Goal: Transaction & Acquisition: Download file/media

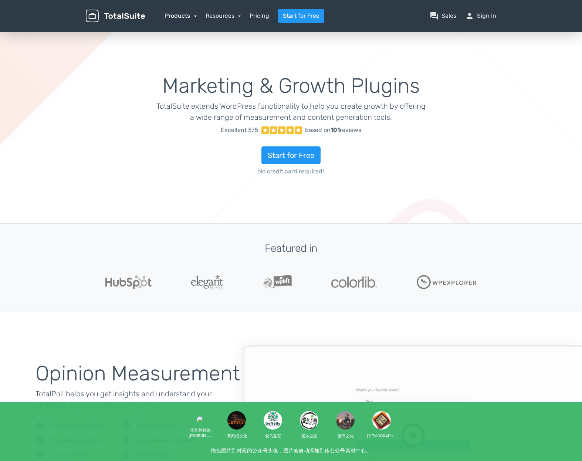
click at [177, 16] on link "Products" at bounding box center [181, 15] width 32 height 7
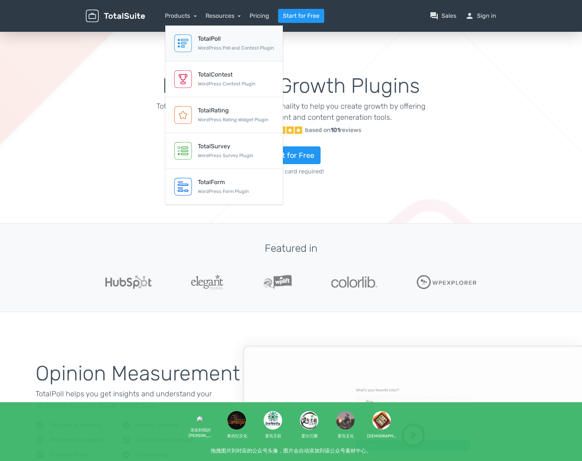
click at [187, 41] on img at bounding box center [183, 43] width 18 height 18
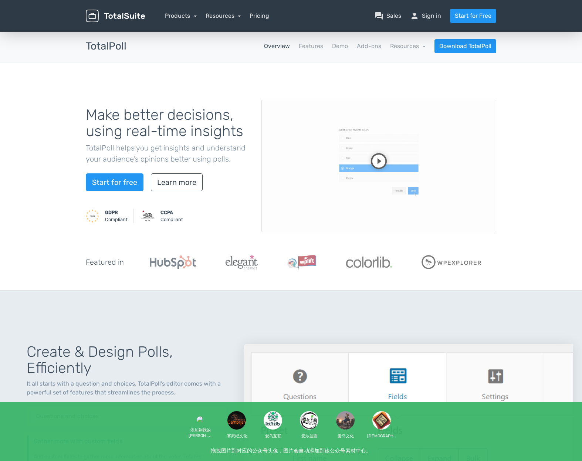
click at [130, 192] on div "Make better decisions, using real-time insights TotalPoll helps you get insight…" at bounding box center [168, 166] width 176 height 136
click at [318, 45] on link "Features" at bounding box center [311, 46] width 24 height 9
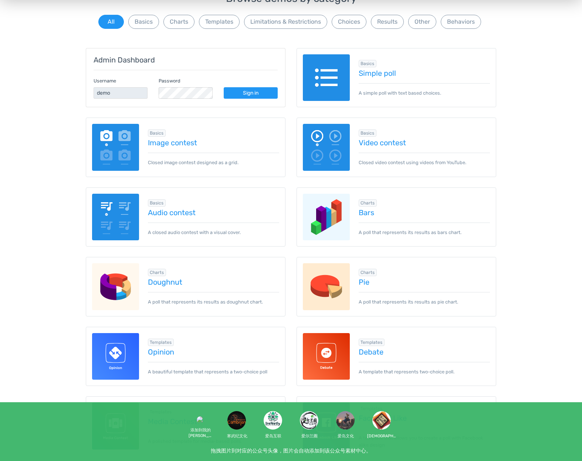
scroll to position [74, 0]
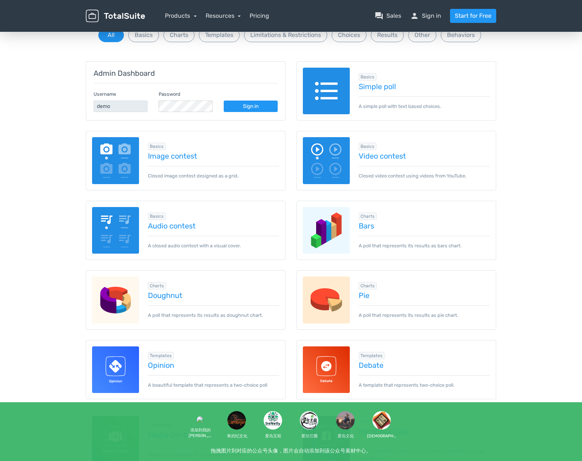
click at [366, 76] on span "Basics" at bounding box center [368, 76] width 18 height 7
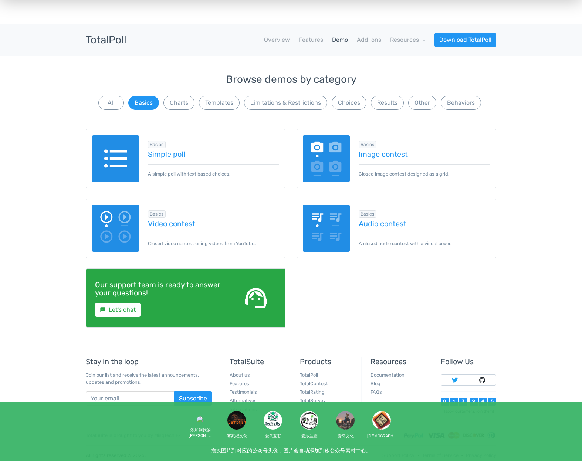
scroll to position [0, 0]
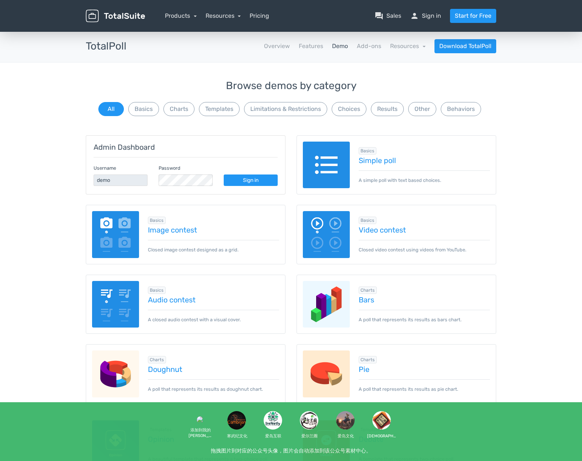
click at [319, 166] on img at bounding box center [326, 165] width 47 height 47
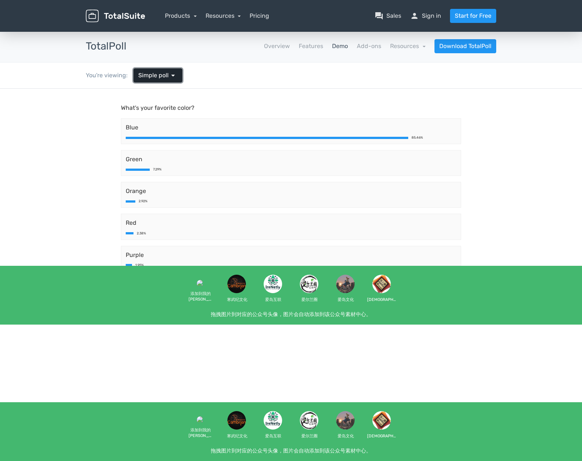
click at [169, 76] on span "arrow_drop_down" at bounding box center [173, 75] width 9 height 9
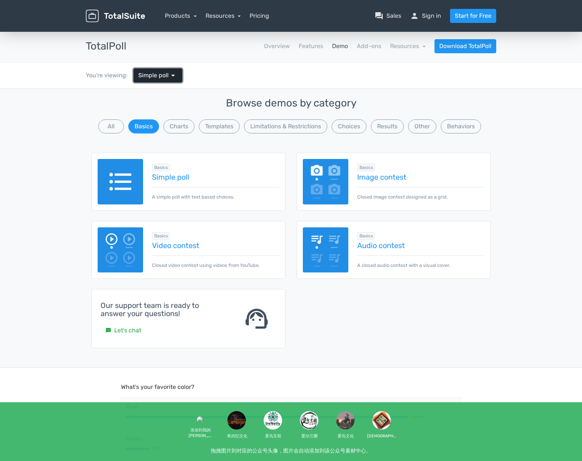
click at [169, 76] on span "arrow_drop_down" at bounding box center [173, 75] width 9 height 9
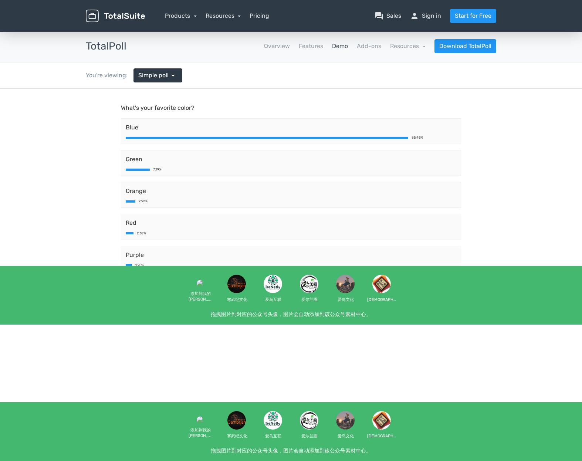
click at [345, 47] on link "Demo" at bounding box center [340, 46] width 16 height 9
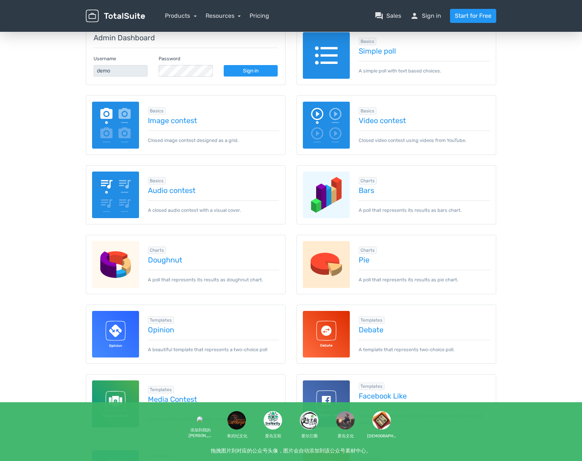
scroll to position [111, 0]
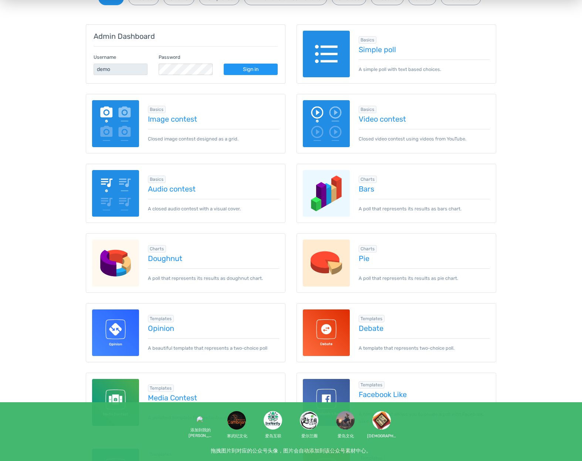
click at [332, 190] on img at bounding box center [326, 193] width 47 height 47
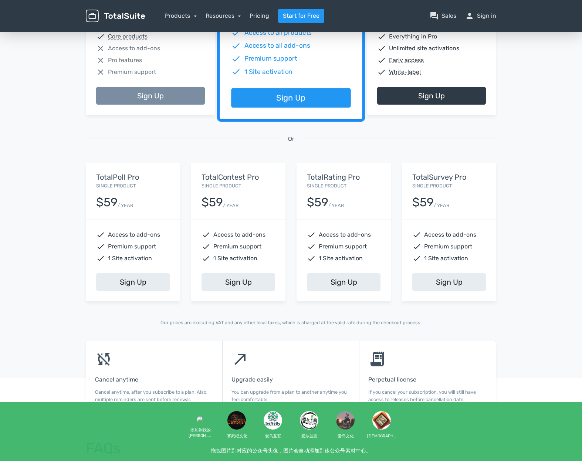
scroll to position [185, 0]
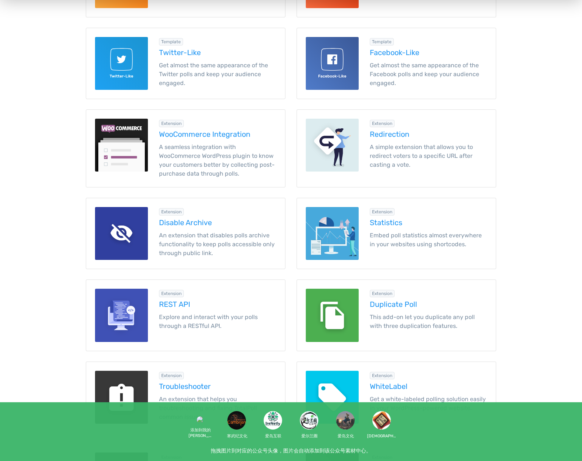
scroll to position [296, 0]
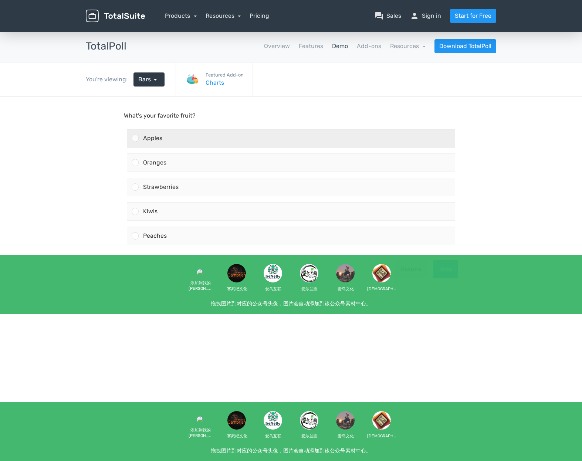
click at [307, 139] on div "Apples" at bounding box center [297, 138] width 316 height 18
click at [135, 138] on input "Apples" at bounding box center [135, 138] width 0 height 0
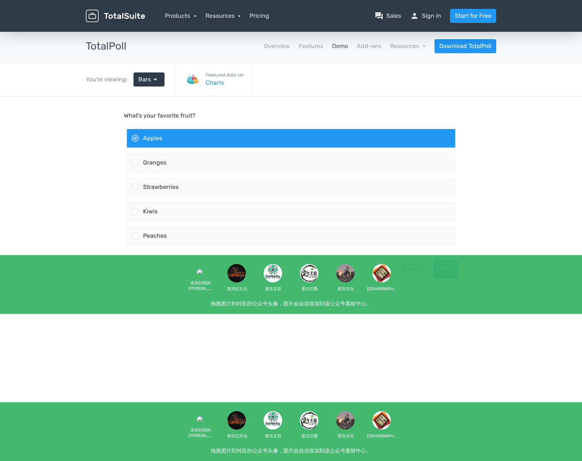
click at [452, 270] on button "Vote" at bounding box center [446, 269] width 25 height 18
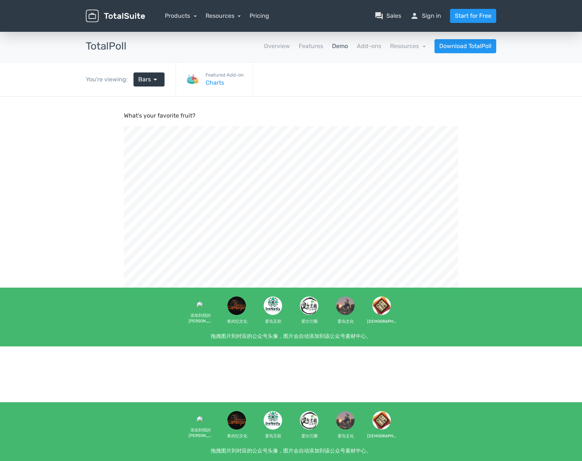
scroll to position [250, 582]
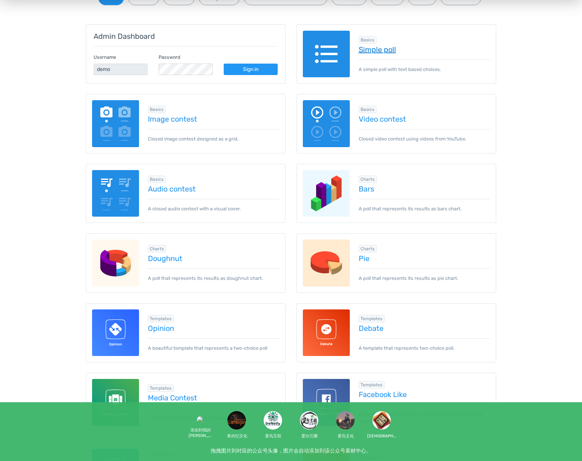
click at [380, 50] on link "Simple poll" at bounding box center [425, 50] width 132 height 8
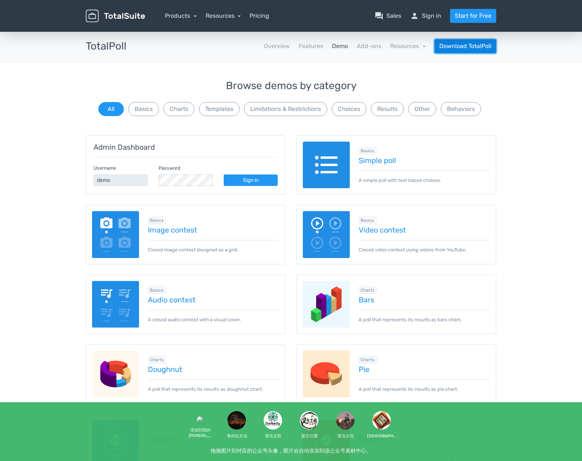
click at [462, 44] on link "Download TotalPoll" at bounding box center [466, 46] width 62 height 14
